Goal: Navigation & Orientation: Locate item on page

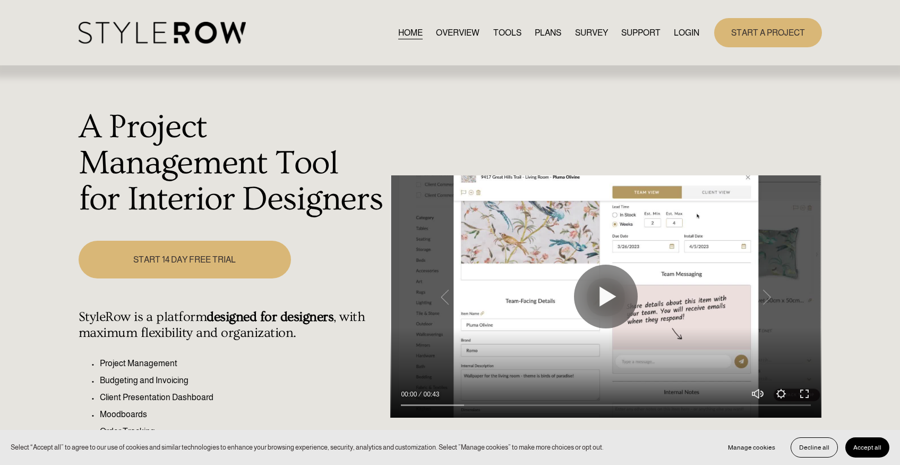
click at [688, 31] on link "LOGIN" at bounding box center [686, 32] width 25 height 14
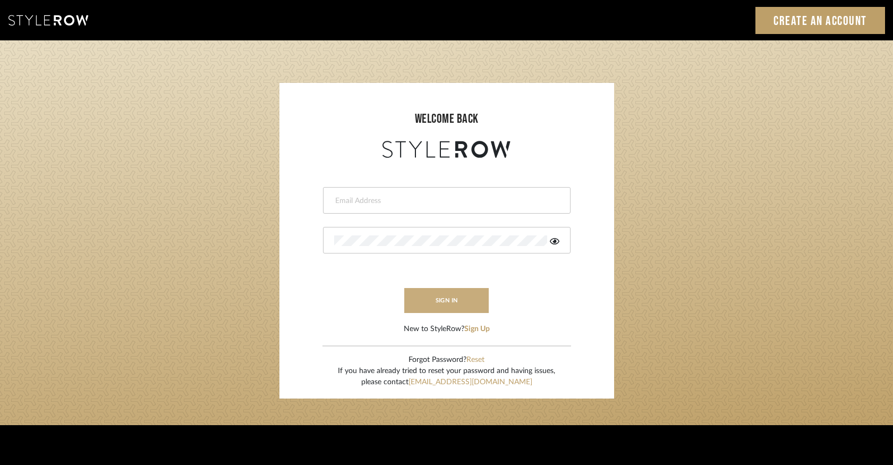
type input "keegan@keeganwilliamsinteriors.com"
click at [449, 297] on button "sign in" at bounding box center [446, 300] width 85 height 25
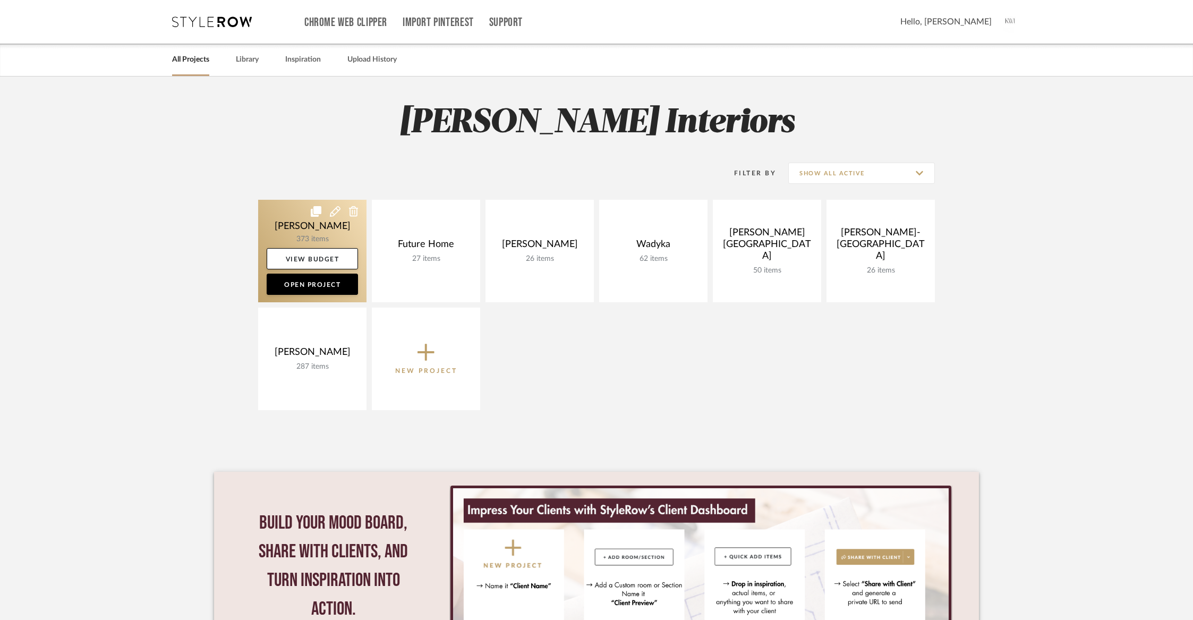
click at [329, 236] on link at bounding box center [312, 251] width 108 height 102
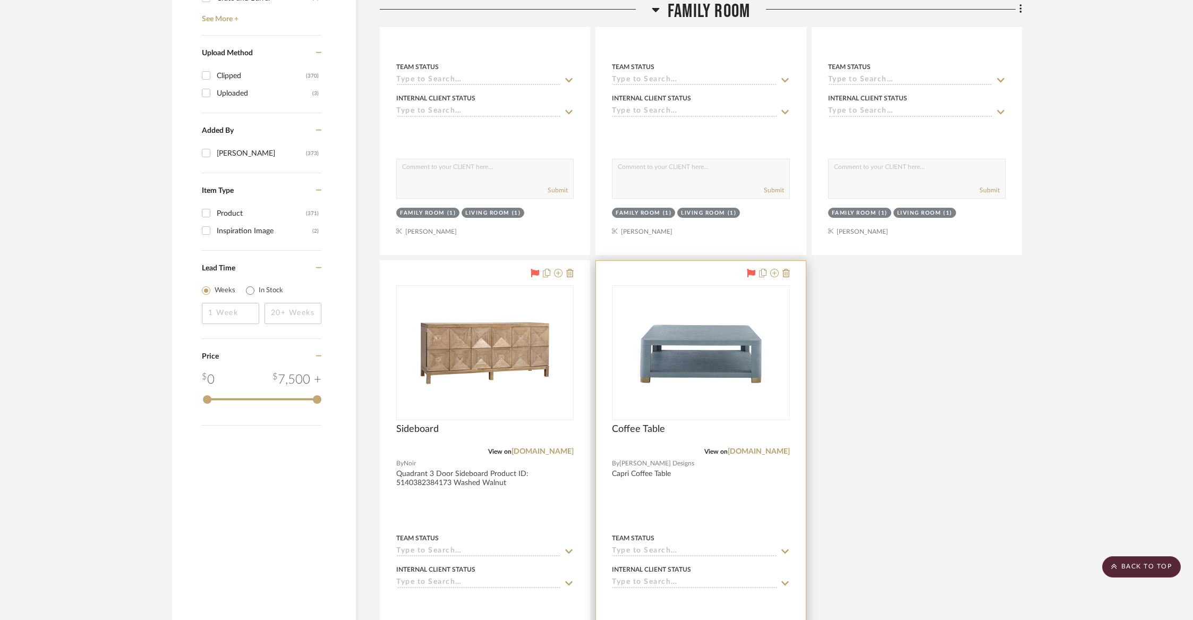
scroll to position [1502, 0]
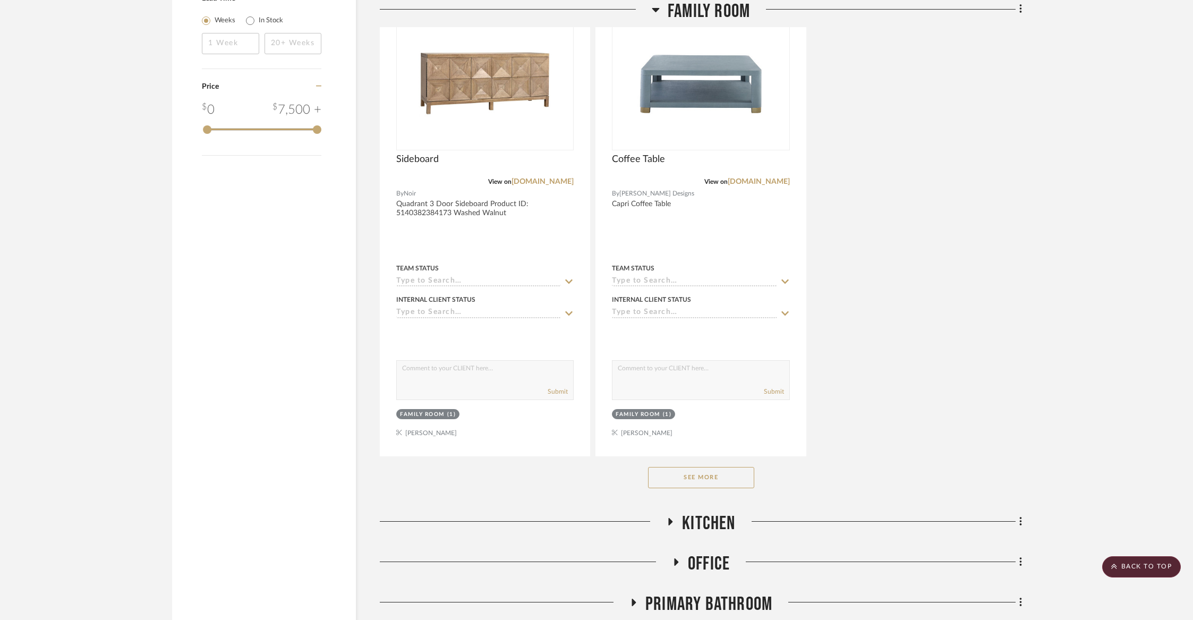
click at [690, 481] on button "See More" at bounding box center [701, 477] width 106 height 21
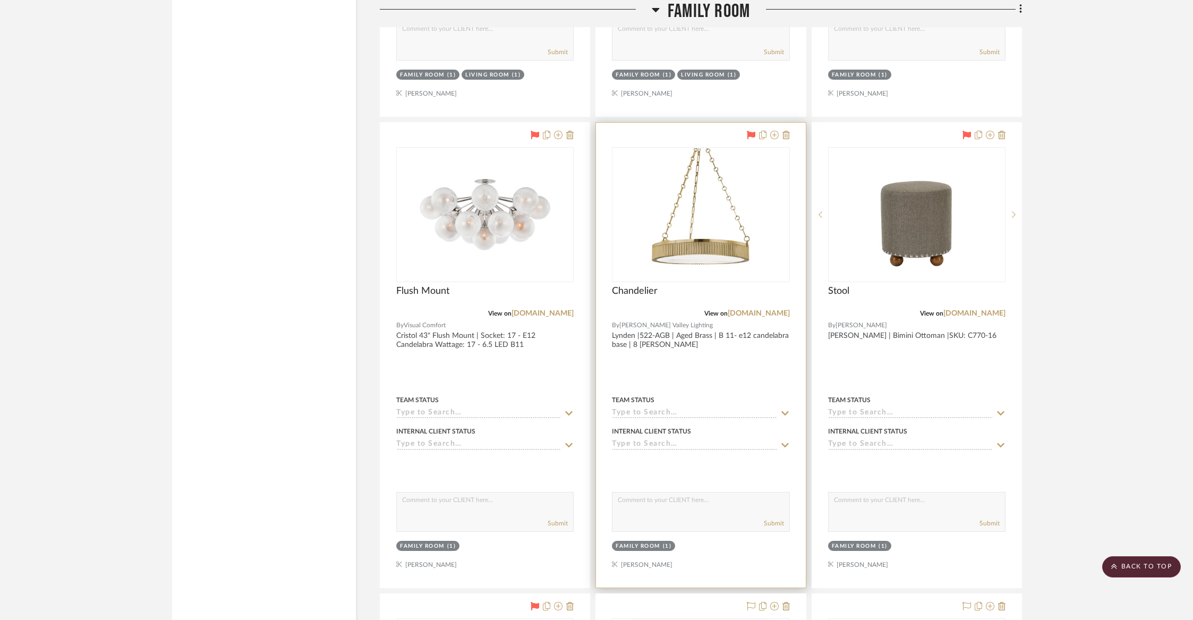
scroll to position [2817, 0]
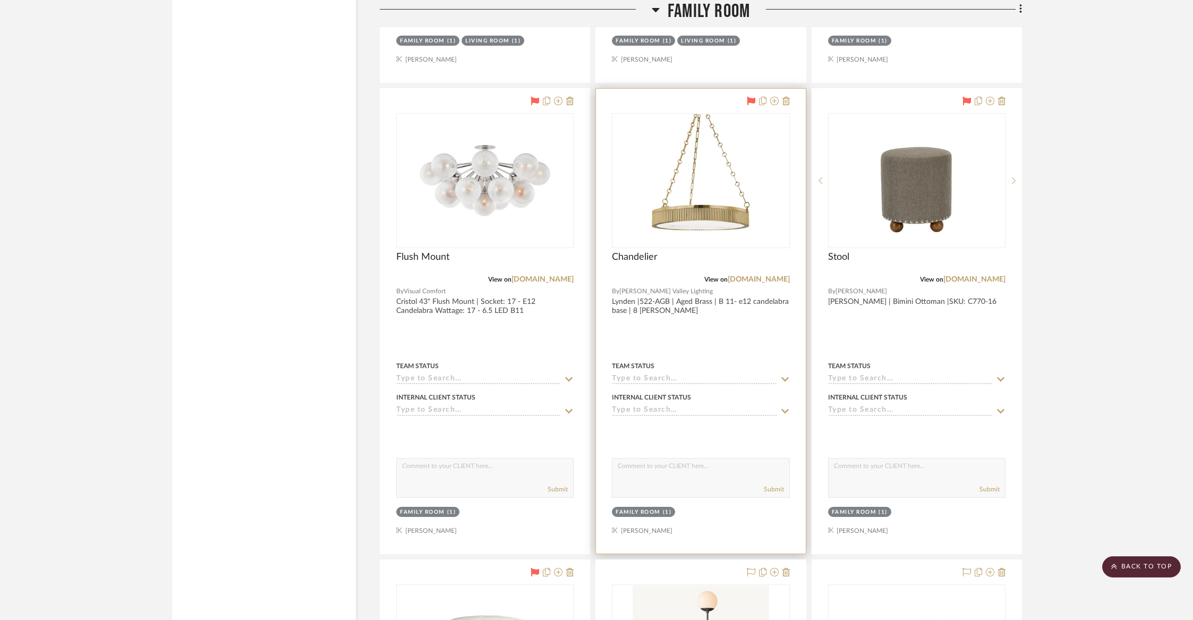
click at [697, 293] on div at bounding box center [700, 321] width 209 height 465
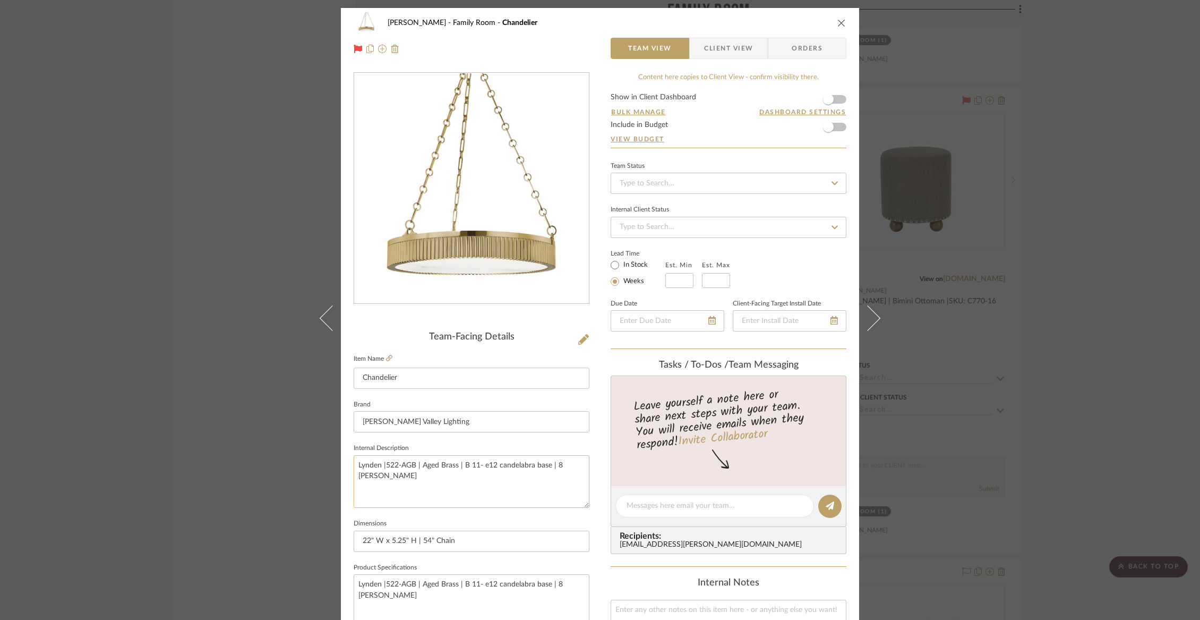
click at [357, 467] on textarea "Lynden |522-AGB | Aged Brass | B 11- e12 candelabra base | 8 Watts" at bounding box center [472, 481] width 236 height 53
drag, startPoint x: 354, startPoint y: 467, endPoint x: 383, endPoint y: 482, distance: 33.0
click at [366, 467] on textarea "Lynden |522-AGB | Aged Brass | B 11- e12 candelabra base | 8 Watts" at bounding box center [472, 481] width 236 height 53
click at [579, 468] on textarea "Lynden |522-AGB | Aged Brass | B 11- e12 candelabra base | 8 Watts" at bounding box center [472, 481] width 236 height 53
drag, startPoint x: 583, startPoint y: 464, endPoint x: 346, endPoint y: 465, distance: 237.3
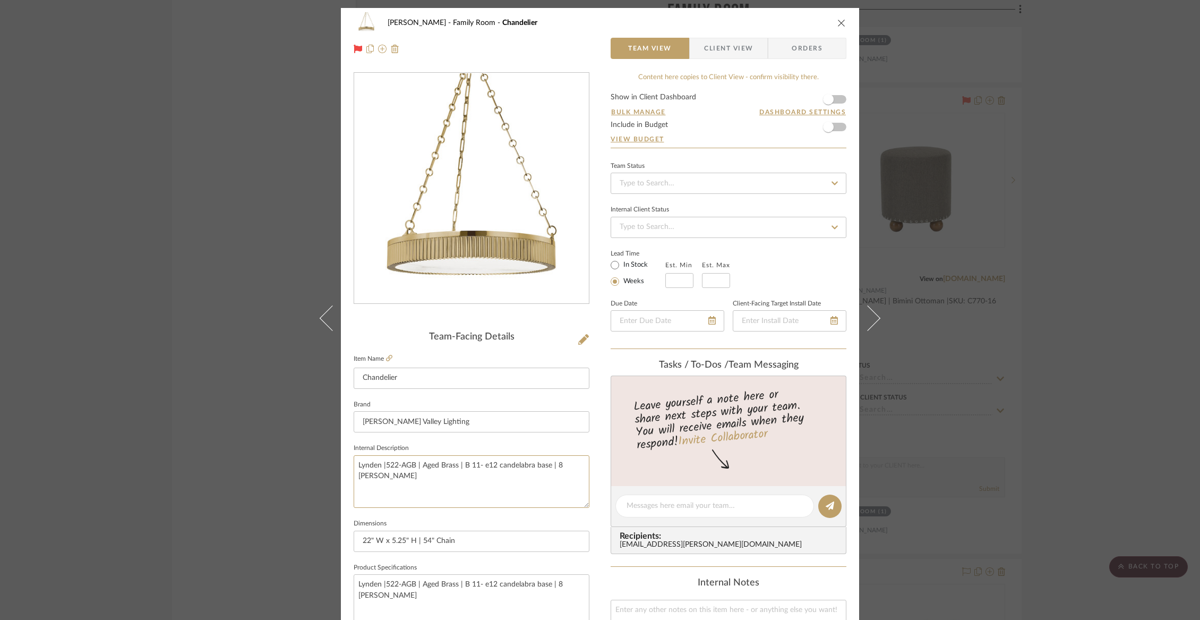
click at [346, 465] on div "Chorzempa Family Room Chandelier Team View Client View Orders Team-Facing Detai…" at bounding box center [600, 498] width 518 height 981
click at [838, 20] on icon "close" at bounding box center [841, 23] width 8 height 8
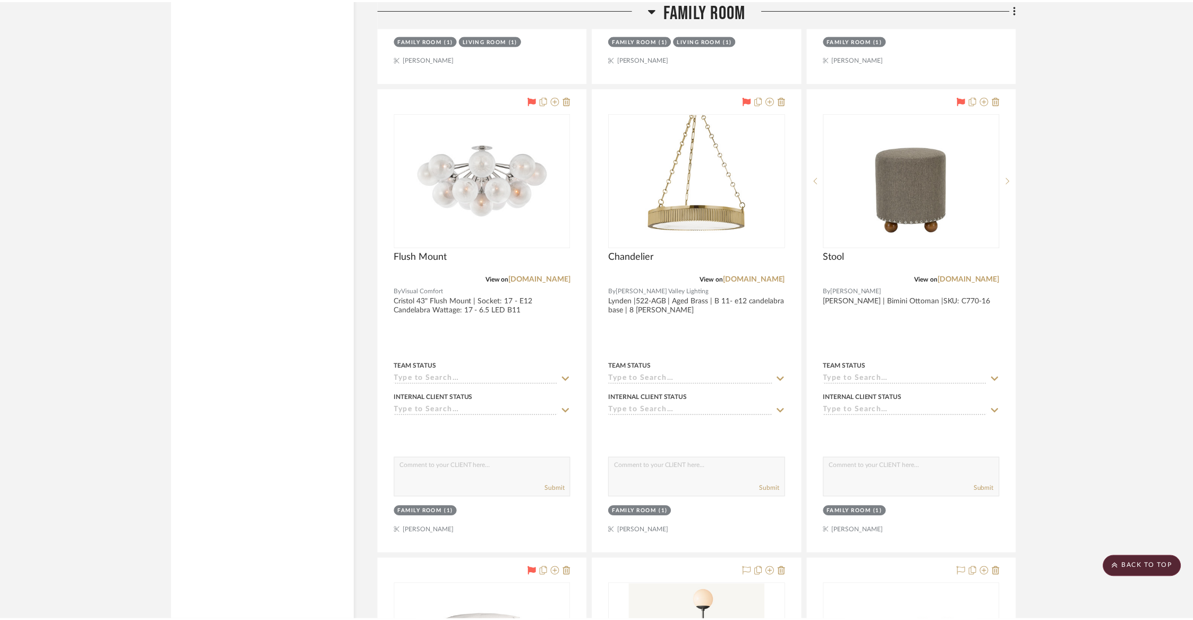
scroll to position [2817, 0]
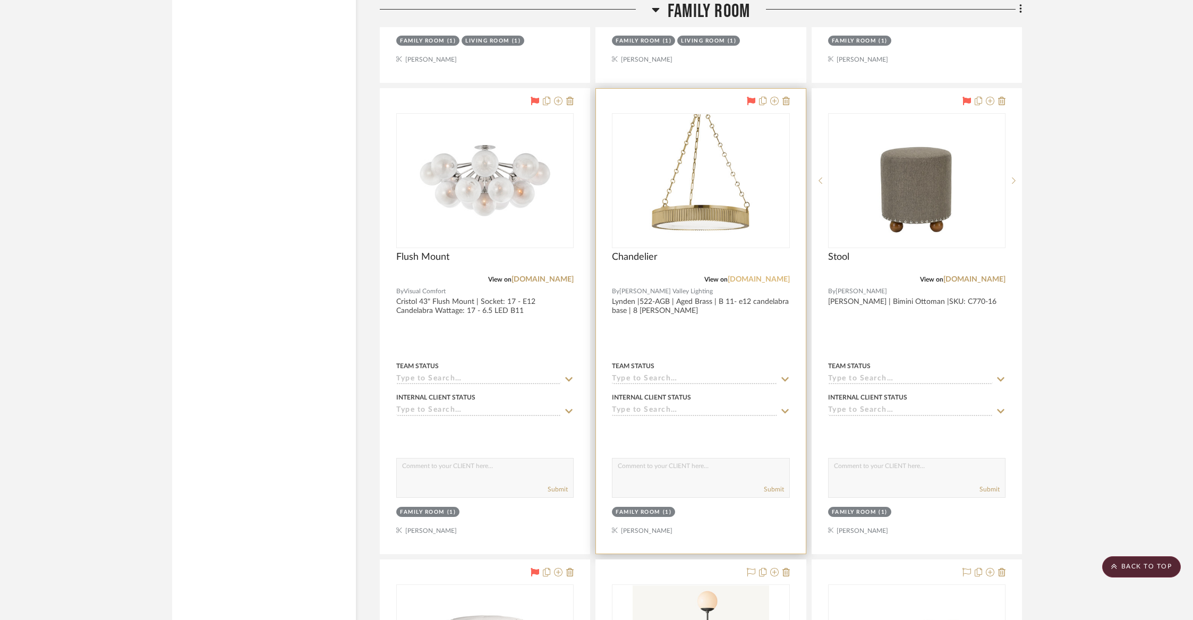
click at [762, 276] on link "hvlgroup.com" at bounding box center [758, 279] width 62 height 7
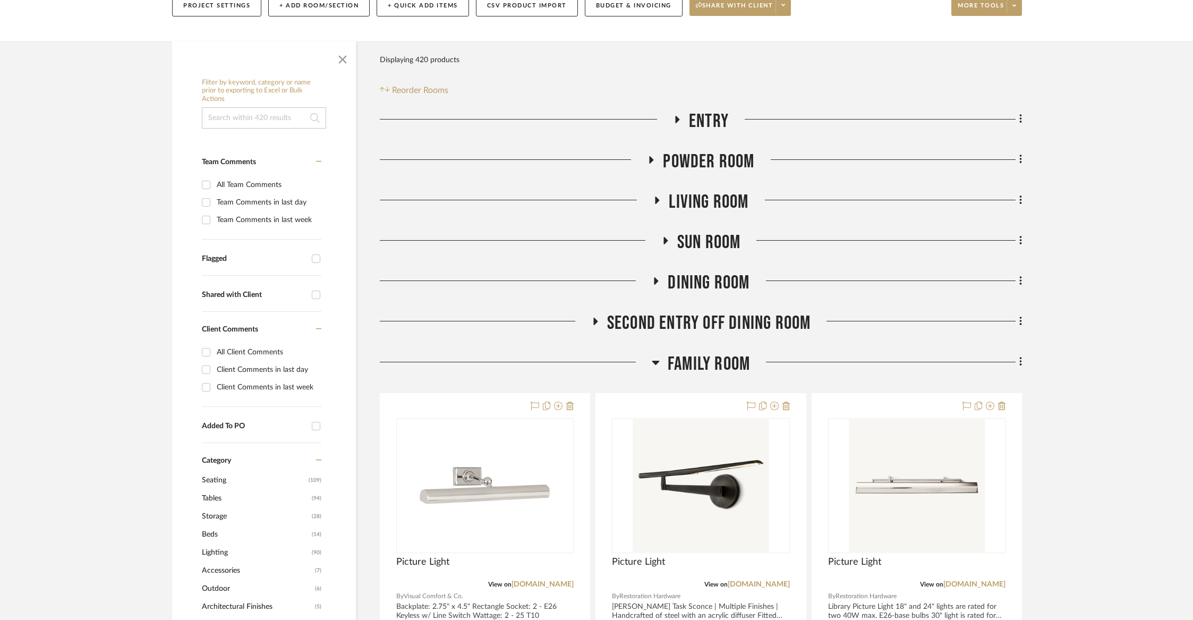
scroll to position [0, 0]
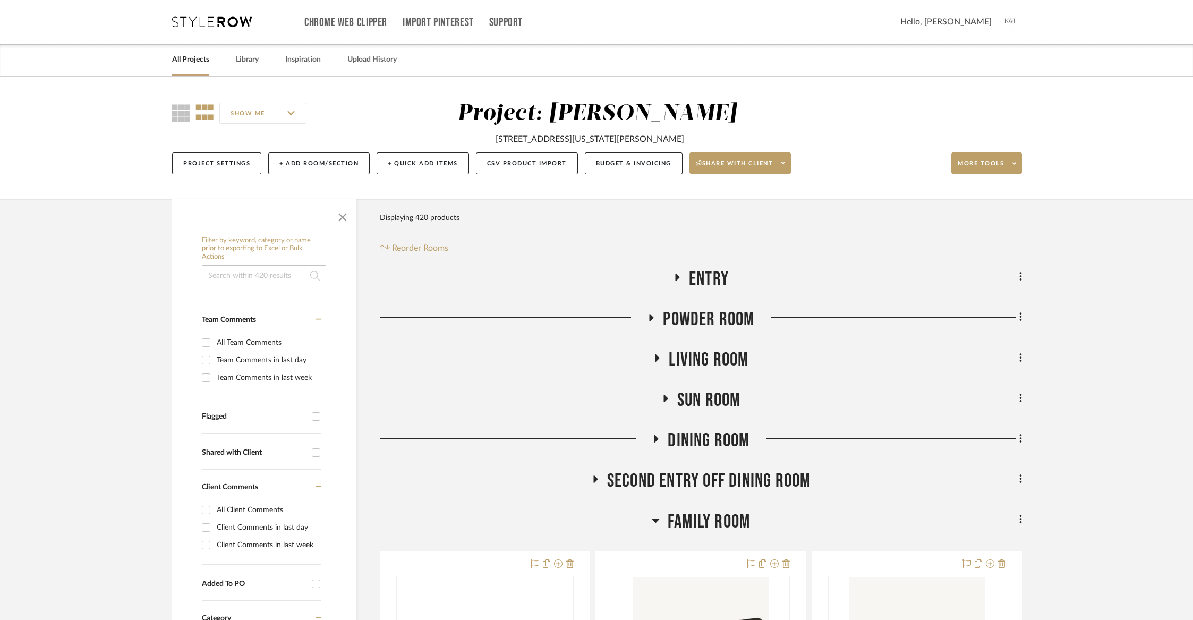
drag, startPoint x: 689, startPoint y: 143, endPoint x: 493, endPoint y: 134, distance: 196.2
click at [493, 134] on div "7611 Connecticut Avenue Chevy Chase, MD 20815" at bounding box center [597, 136] width 462 height 18
copy div "7611 Connecticut Avenue Chevy Chase, MD 20815"
